Goal: Navigation & Orientation: Go to known website

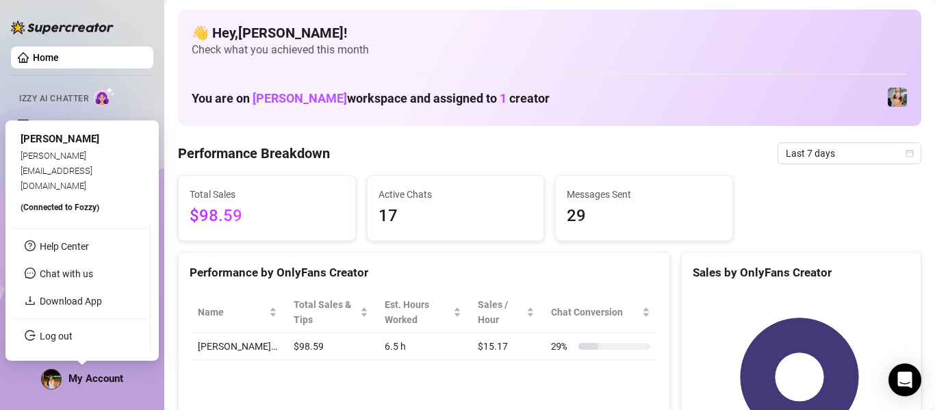
click at [70, 379] on span "My Account" at bounding box center [95, 379] width 55 height 12
click at [63, 380] on div "My Account" at bounding box center [82, 379] width 82 height 21
click at [51, 341] on link "Log out" at bounding box center [56, 336] width 33 height 11
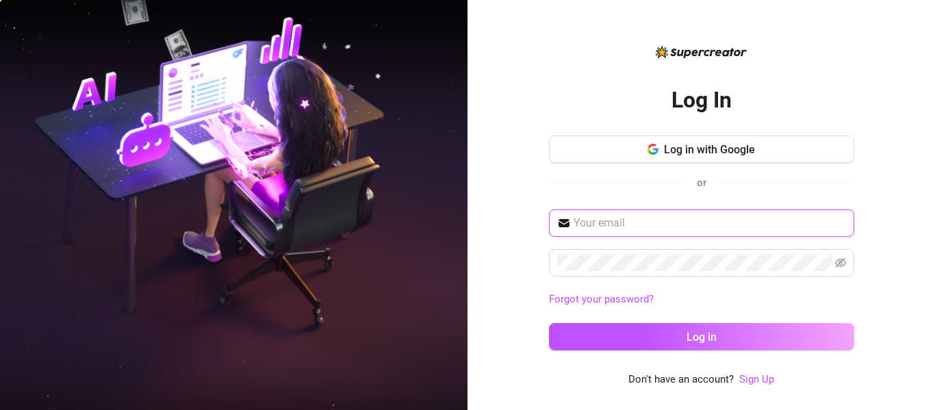
type input "vanessabaquerobautista@gmail.com"
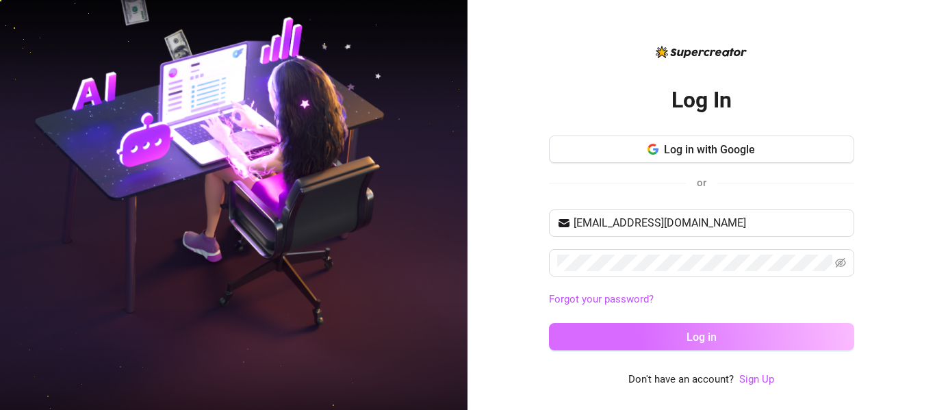
click at [707, 349] on button "Log in" at bounding box center [701, 336] width 305 height 27
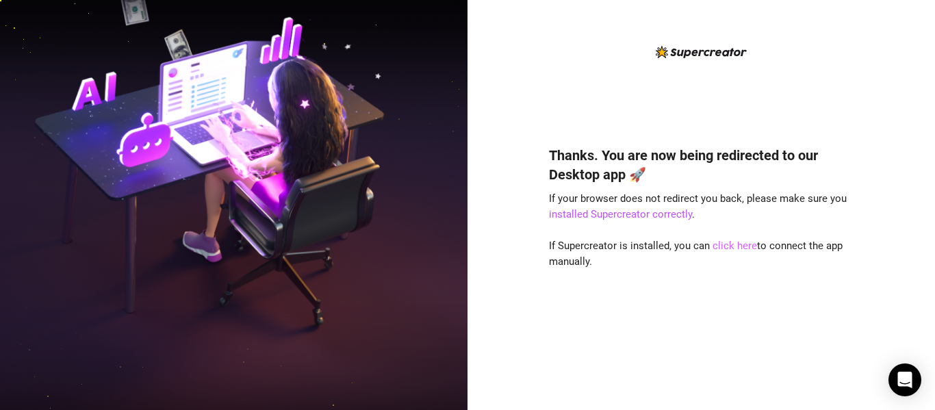
click at [737, 240] on link "click here" at bounding box center [735, 246] width 45 height 12
drag, startPoint x: 721, startPoint y: 253, endPoint x: 463, endPoint y: 403, distance: 298.9
click at [727, 247] on div "Thanks. You are now being redirected to our Desktop app 🚀 If your browser does …" at bounding box center [701, 257] width 305 height 261
click at [727, 247] on link "click here" at bounding box center [735, 246] width 45 height 12
